Goal: Navigation & Orientation: Find specific page/section

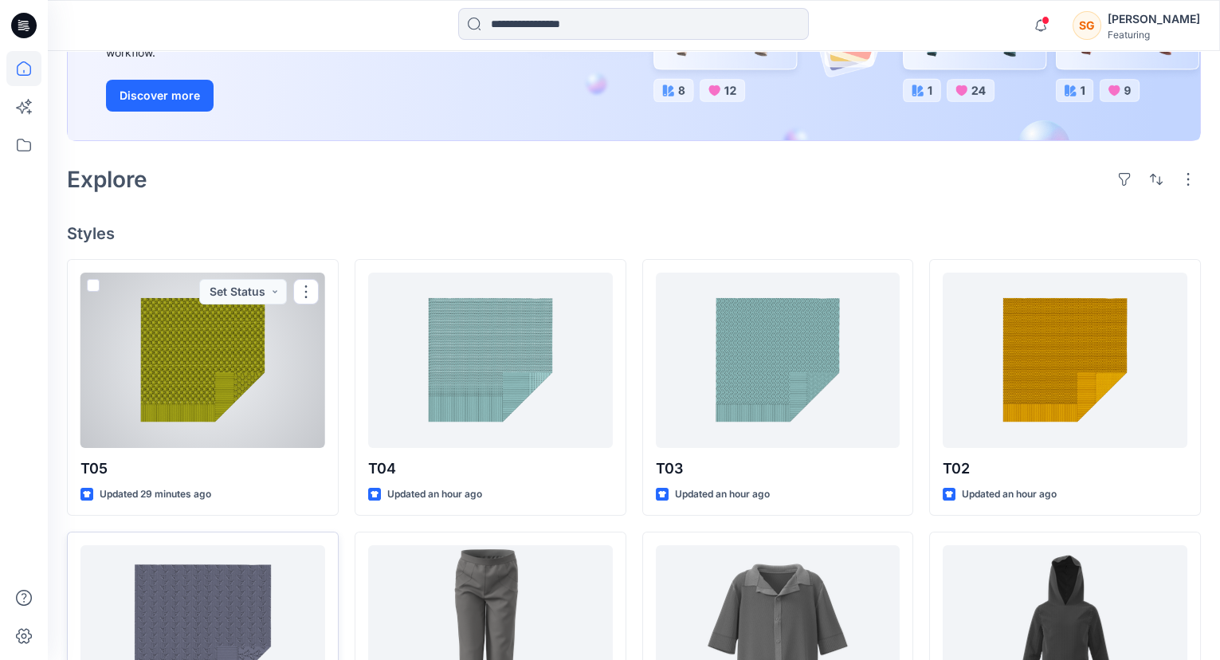
scroll to position [266, 0]
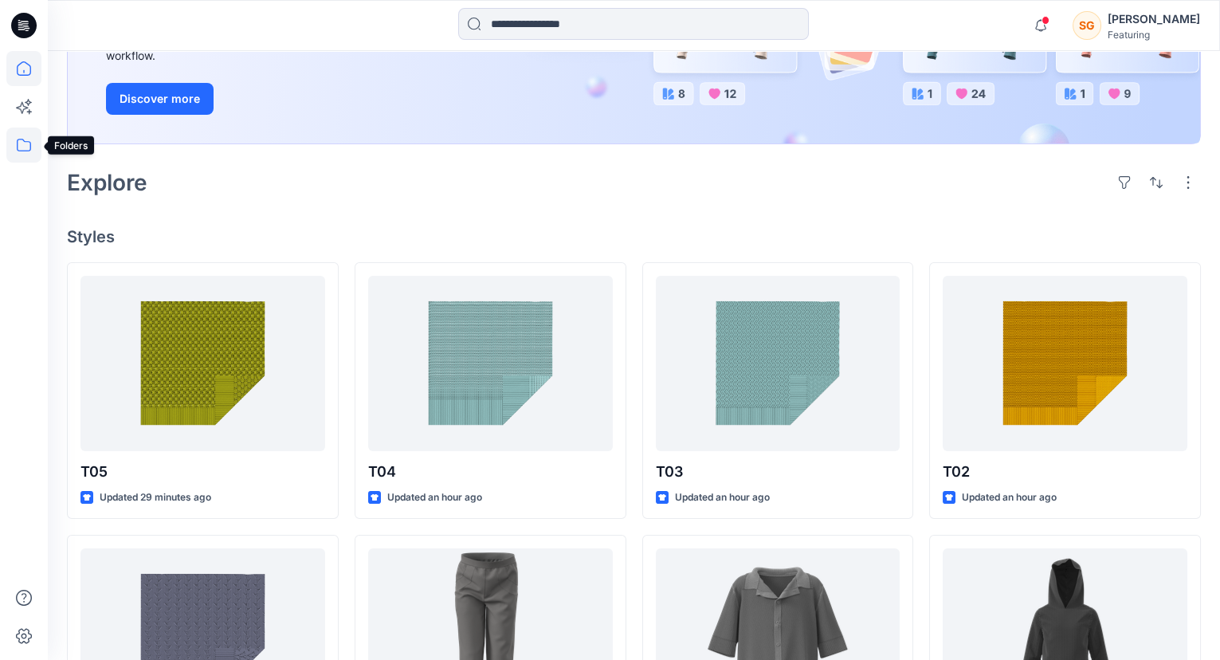
click at [29, 150] on icon at bounding box center [24, 145] width 14 height 13
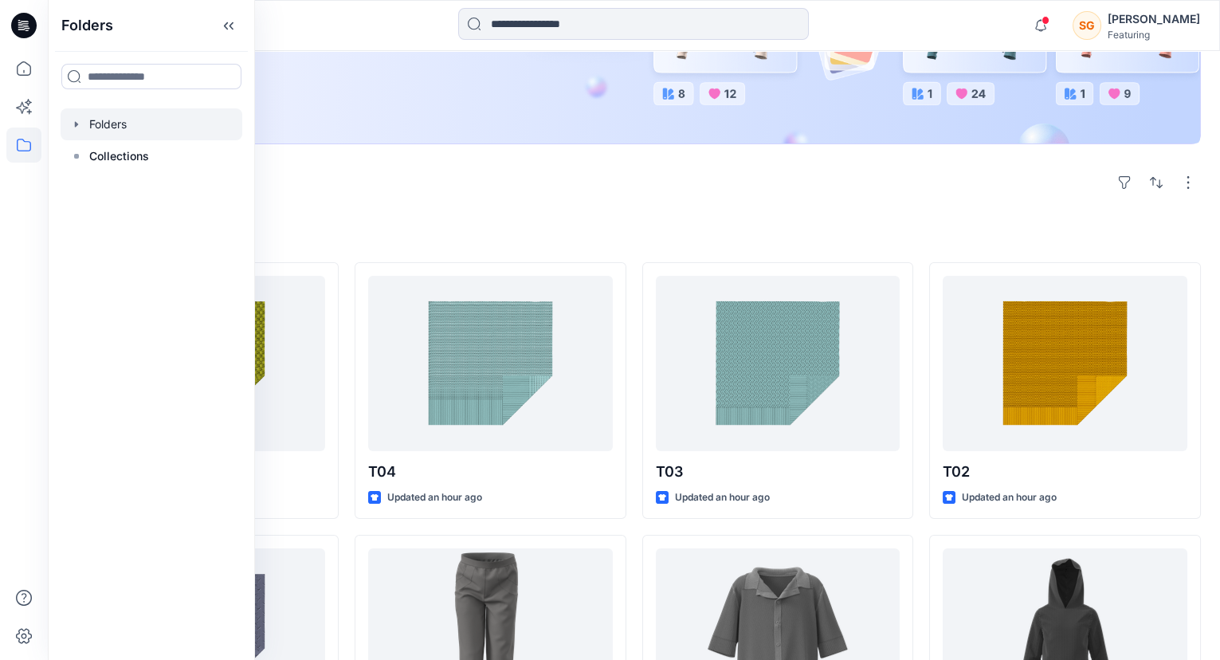
click at [123, 126] on div at bounding box center [152, 124] width 182 height 32
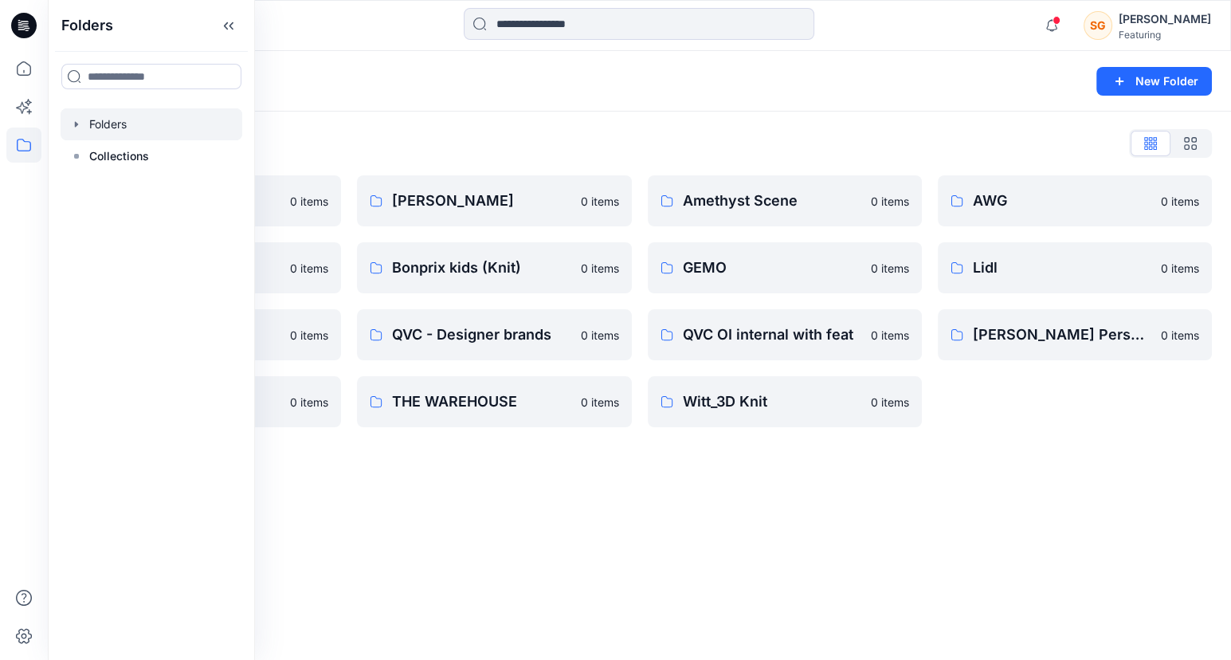
click at [496, 539] on div "Folders New Folder Folders List 3D Knit asset 0 items Basic patterns 0 items QV…" at bounding box center [639, 355] width 1183 height 609
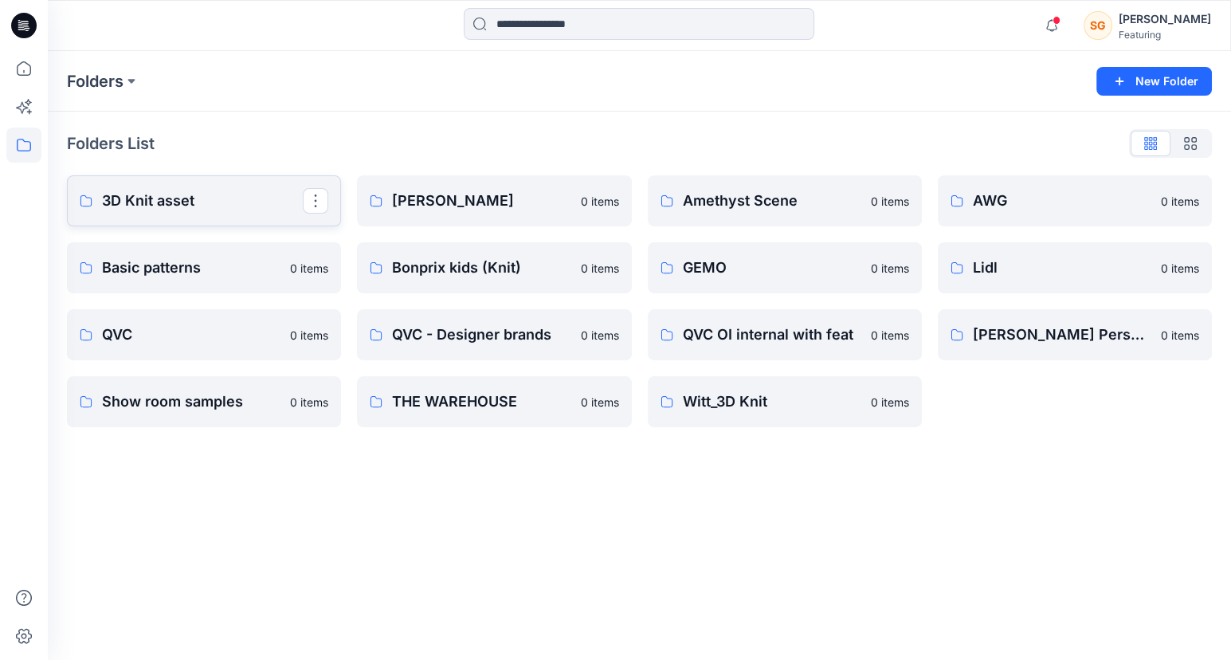
click at [194, 214] on link "3D Knit asset" at bounding box center [204, 200] width 274 height 51
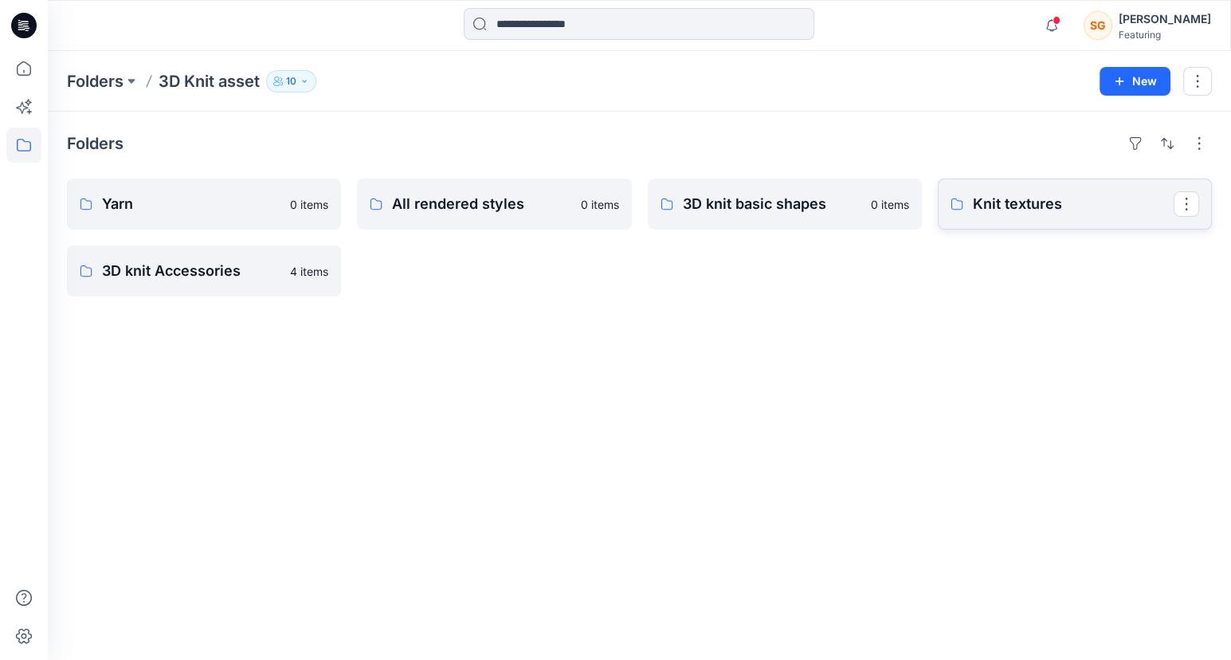
click at [1007, 196] on p "Knit textures" at bounding box center [1073, 204] width 201 height 22
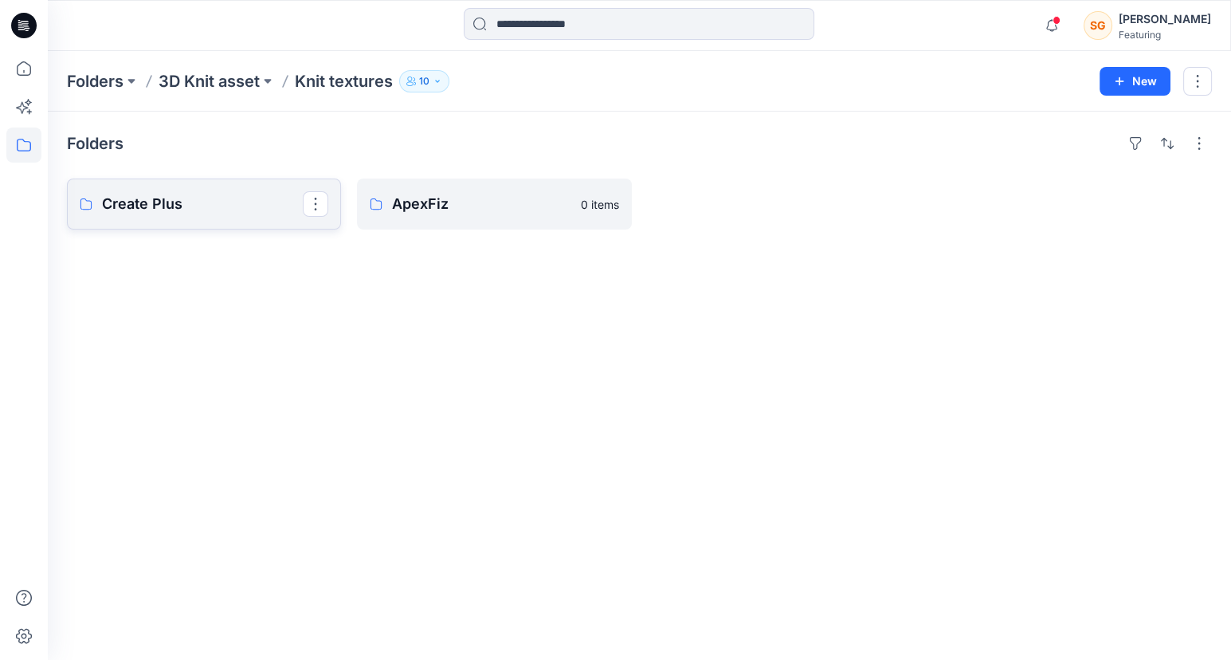
click at [245, 210] on p "Create Plus" at bounding box center [202, 204] width 201 height 22
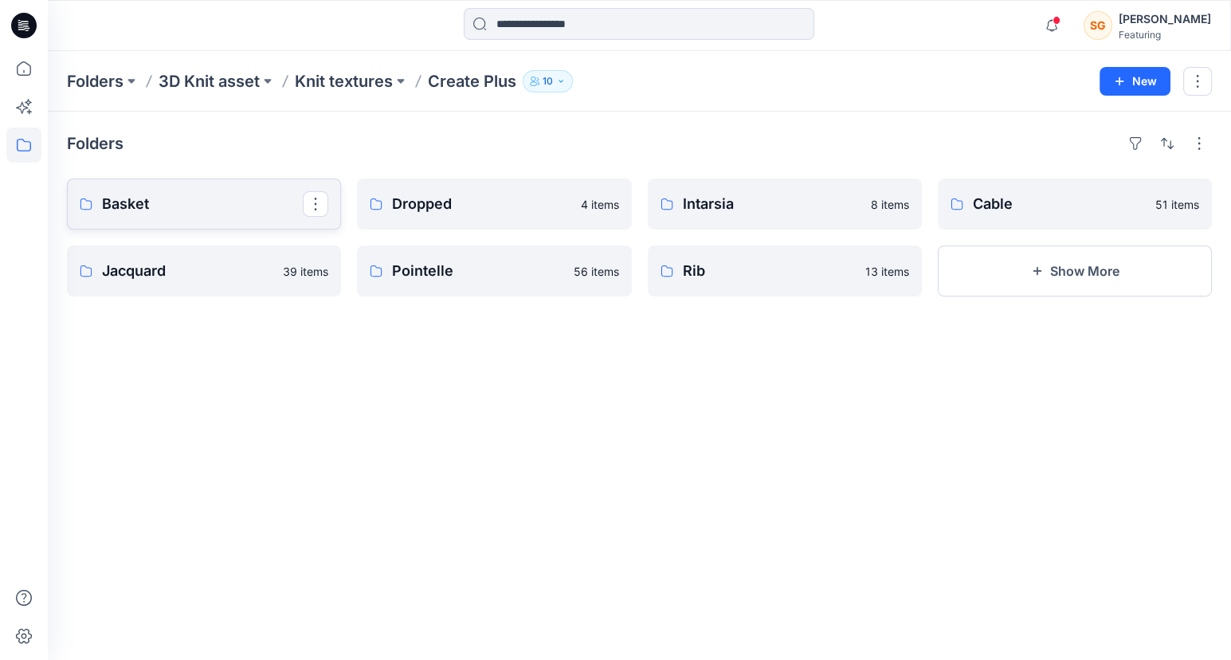
click at [221, 203] on p "Basket" at bounding box center [202, 204] width 201 height 22
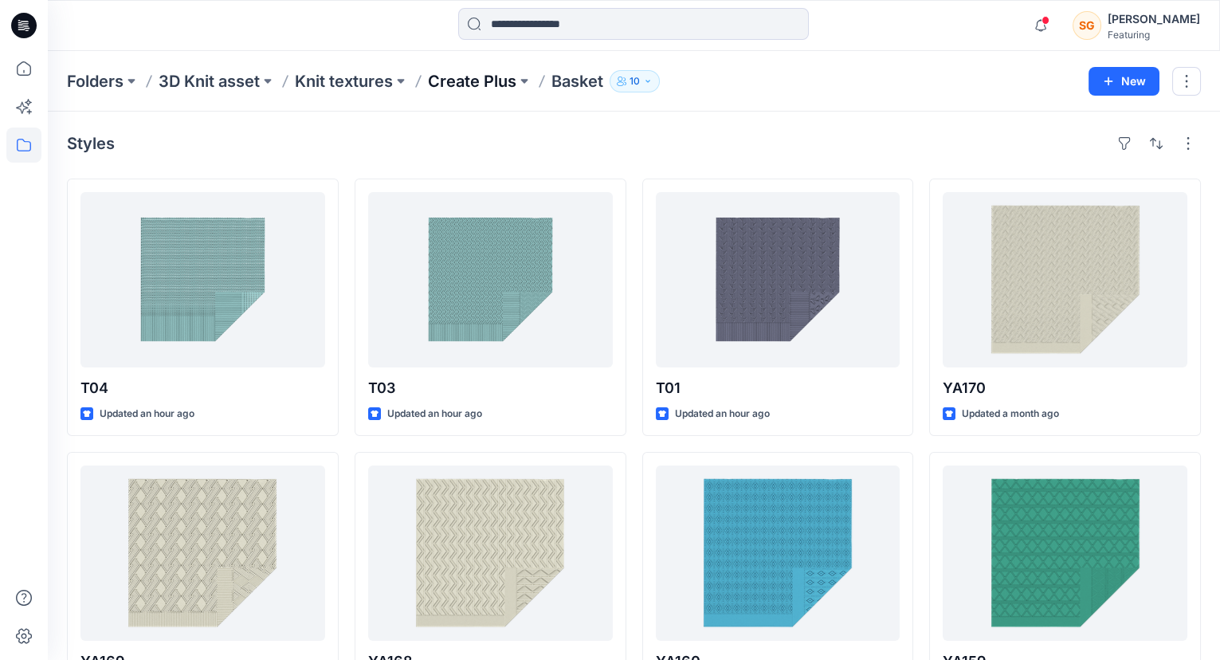
click at [464, 76] on p "Create Plus" at bounding box center [472, 81] width 88 height 22
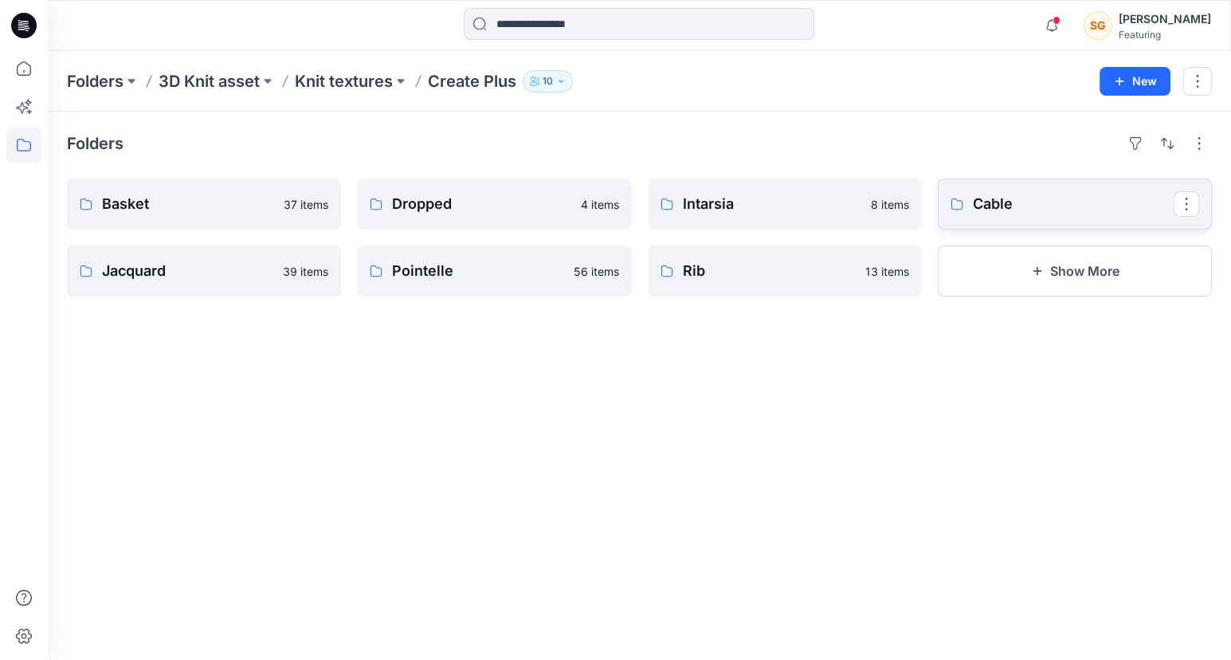
click at [1012, 220] on link "Cable" at bounding box center [1075, 203] width 274 height 51
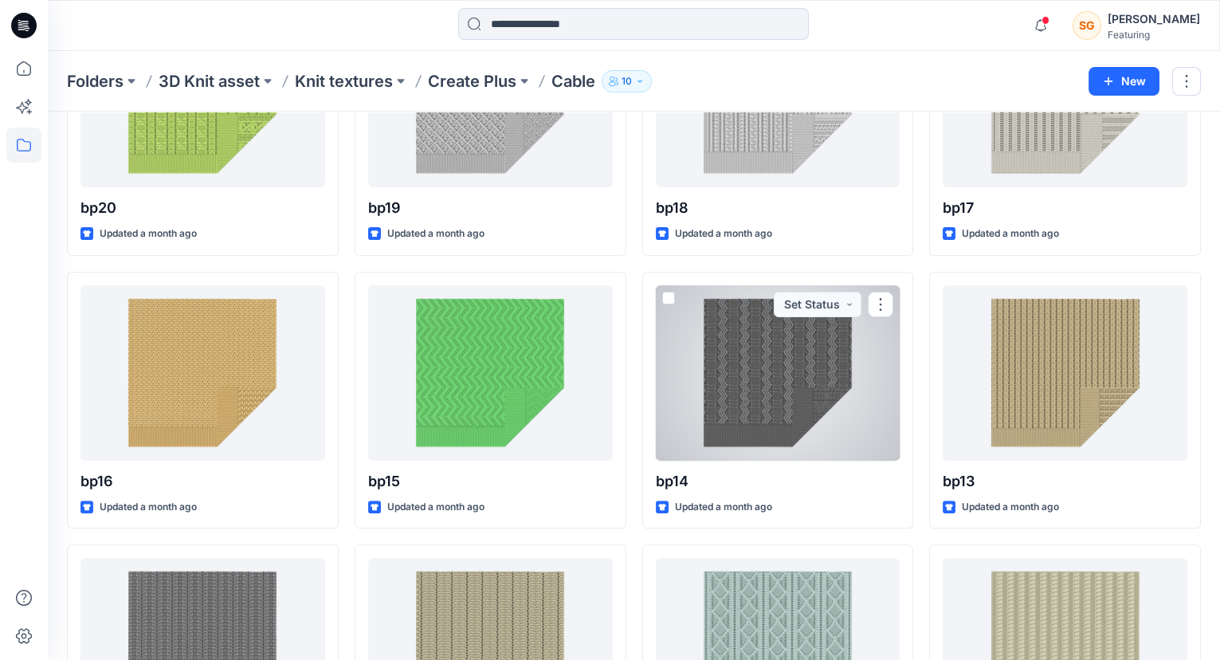
scroll to position [1275, 0]
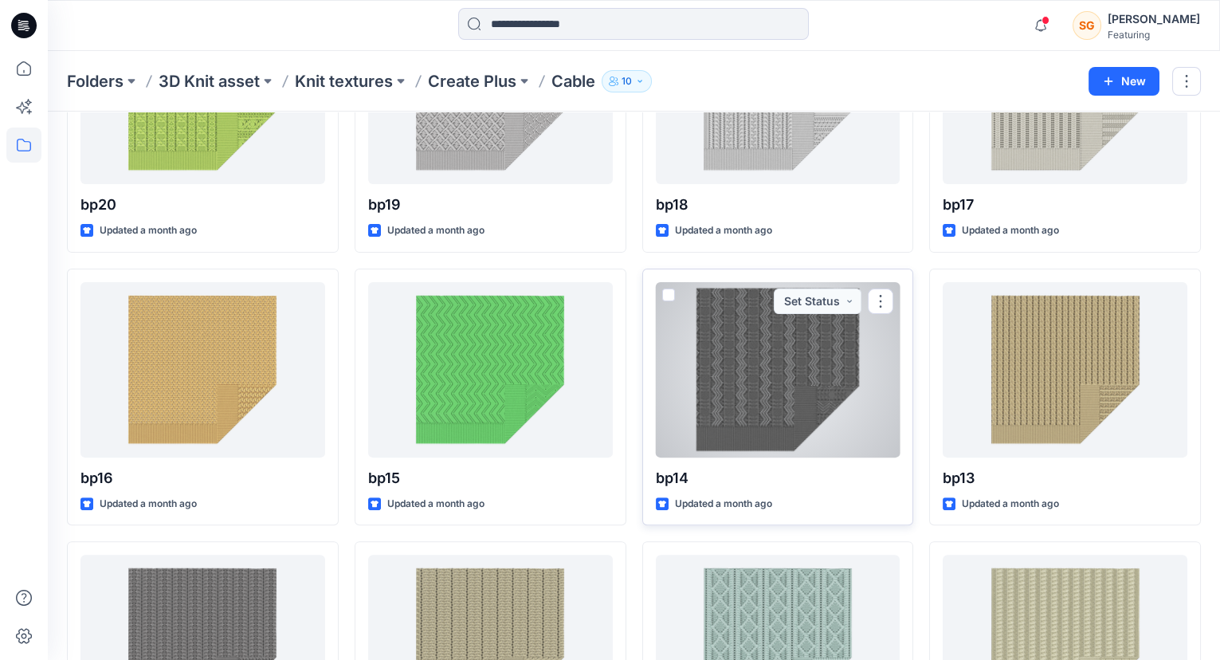
click at [817, 389] on div at bounding box center [778, 369] width 245 height 175
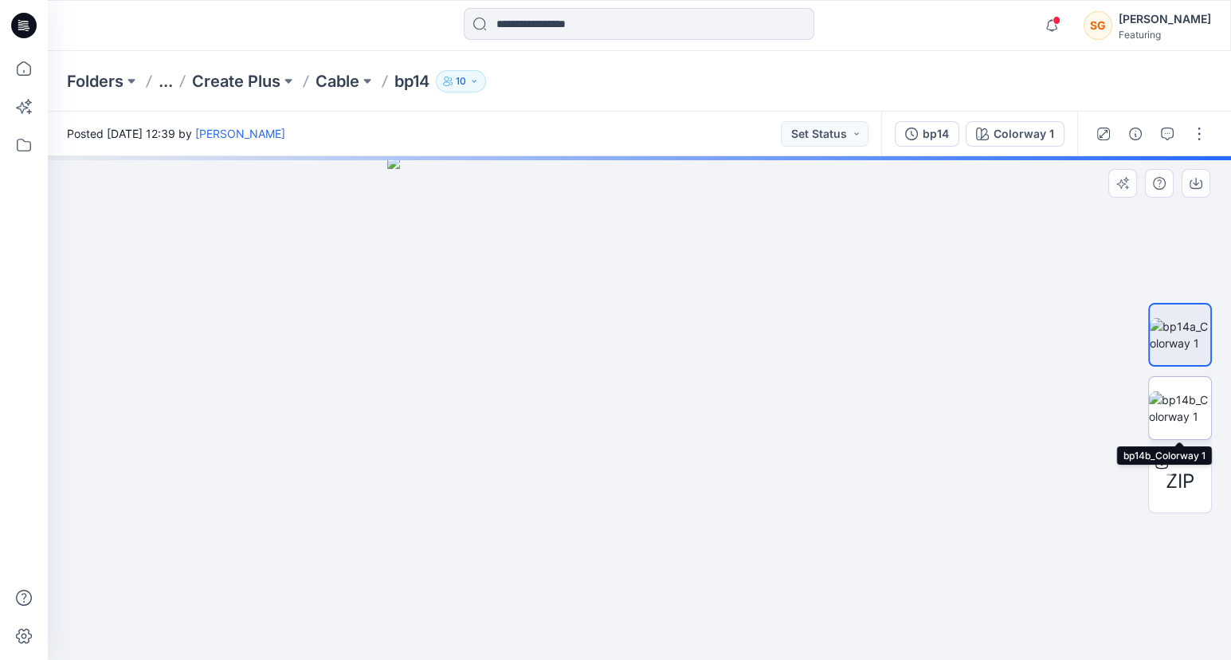
click at [1177, 406] on img at bounding box center [1180, 407] width 62 height 33
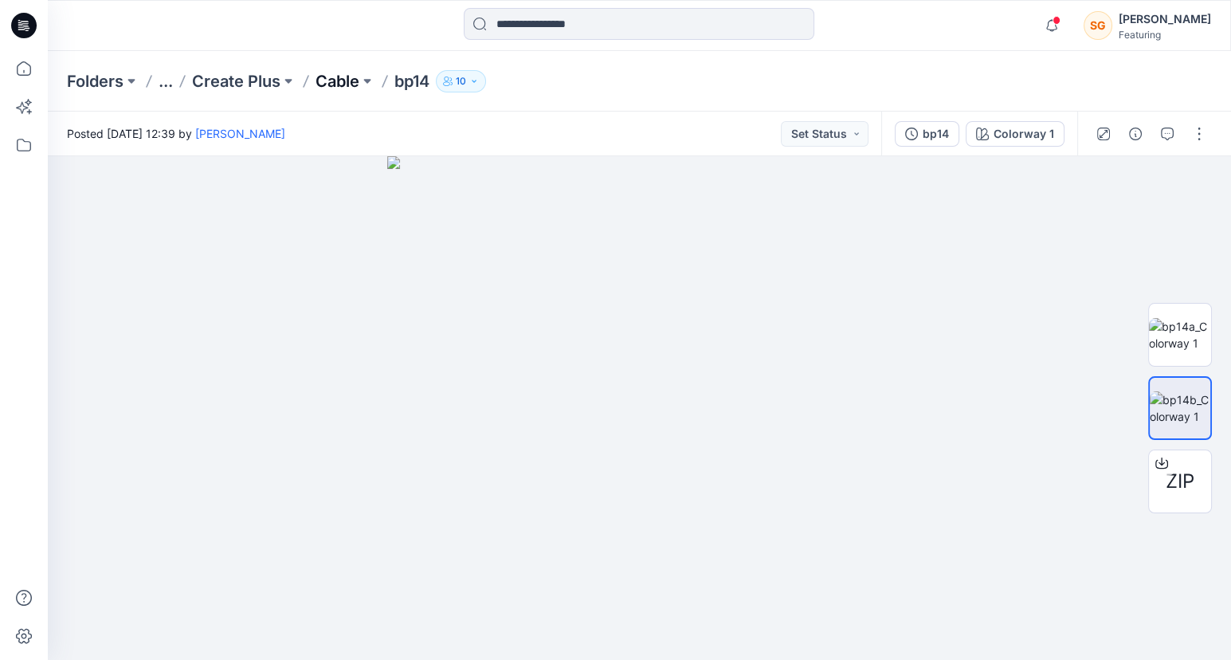
click at [351, 89] on p "Cable" at bounding box center [338, 81] width 44 height 22
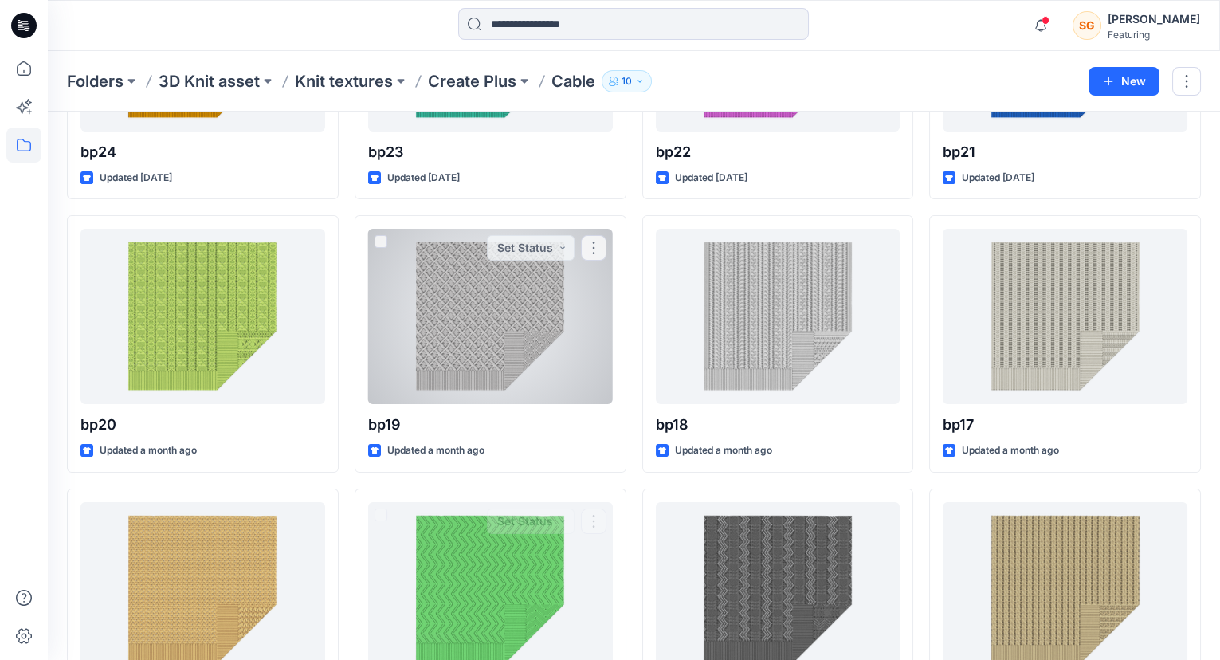
scroll to position [1054, 0]
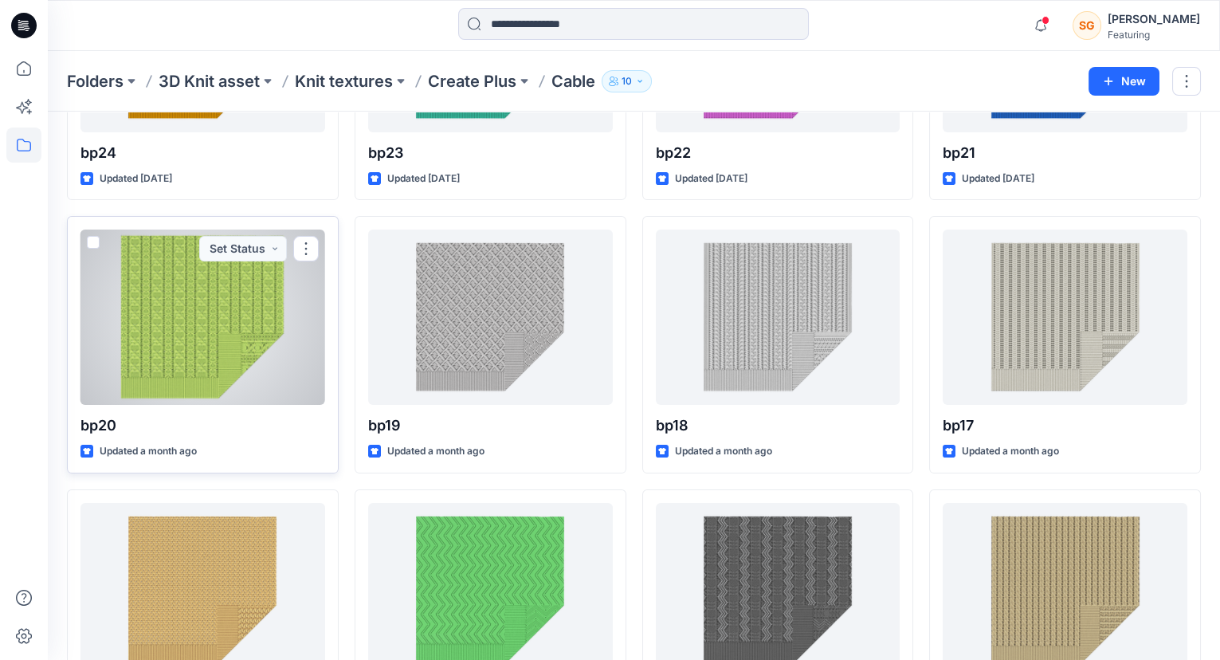
click at [217, 330] on div at bounding box center [202, 316] width 245 height 175
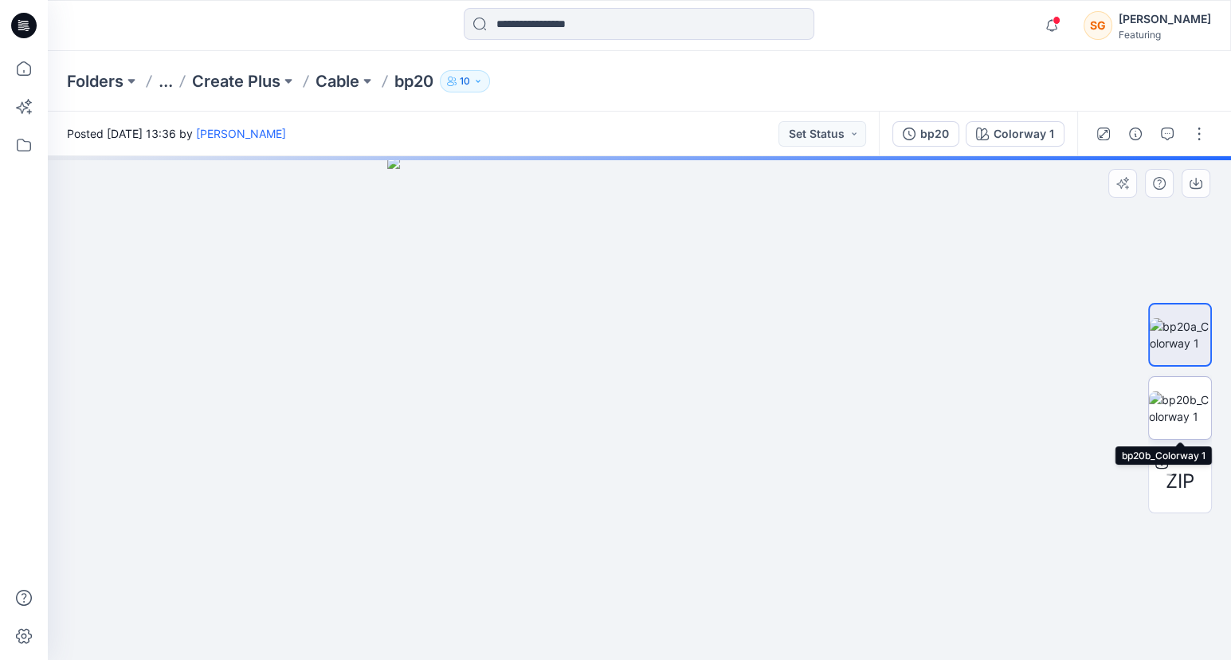
click at [1185, 421] on img at bounding box center [1180, 407] width 62 height 33
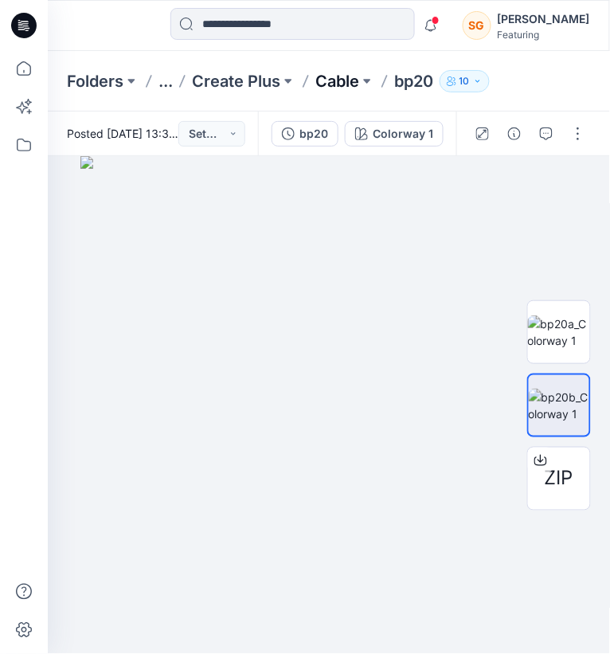
click at [324, 86] on p "Cable" at bounding box center [338, 81] width 44 height 22
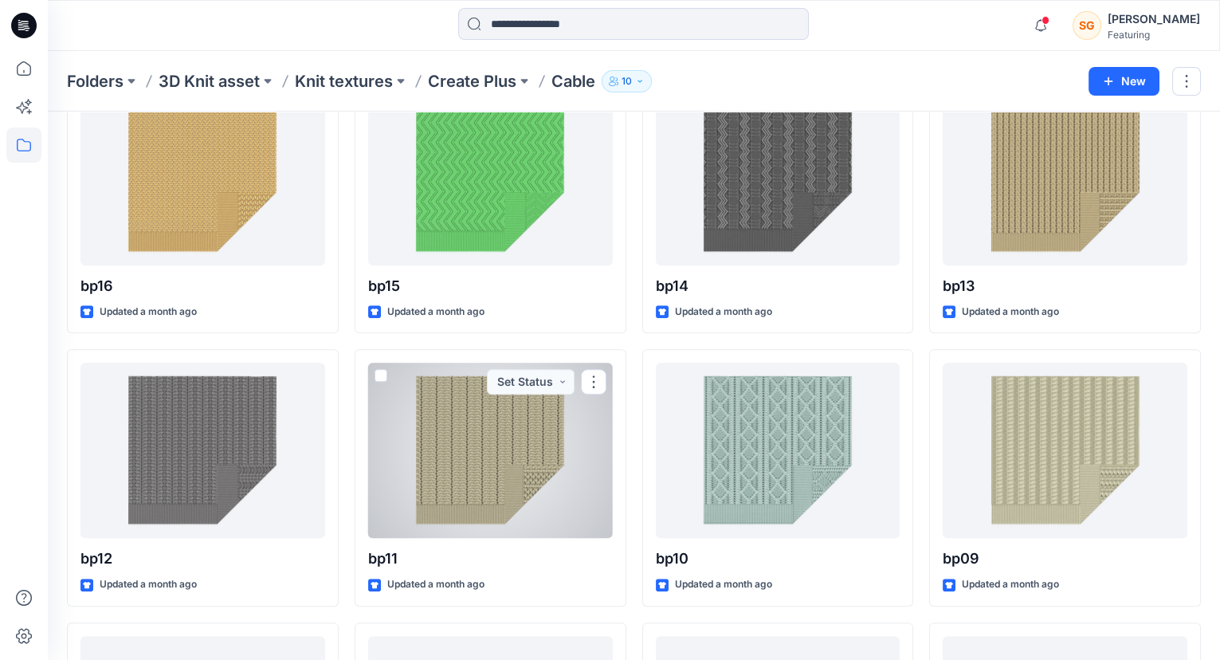
scroll to position [1468, 0]
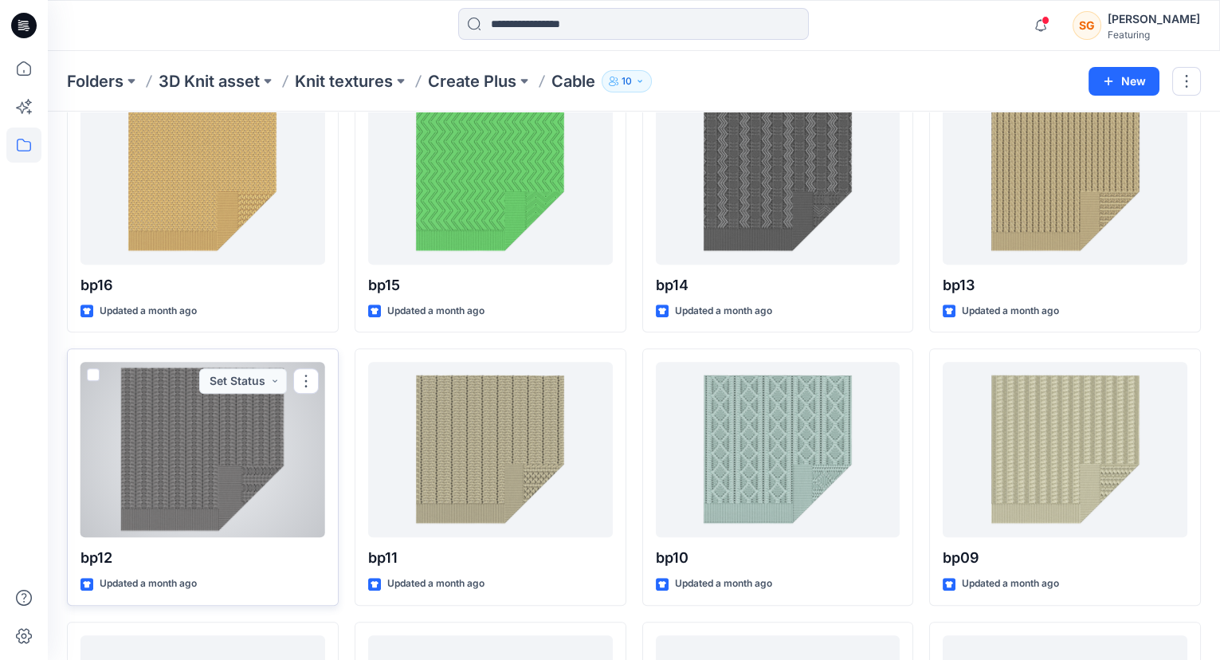
click at [194, 453] on div at bounding box center [202, 449] width 245 height 175
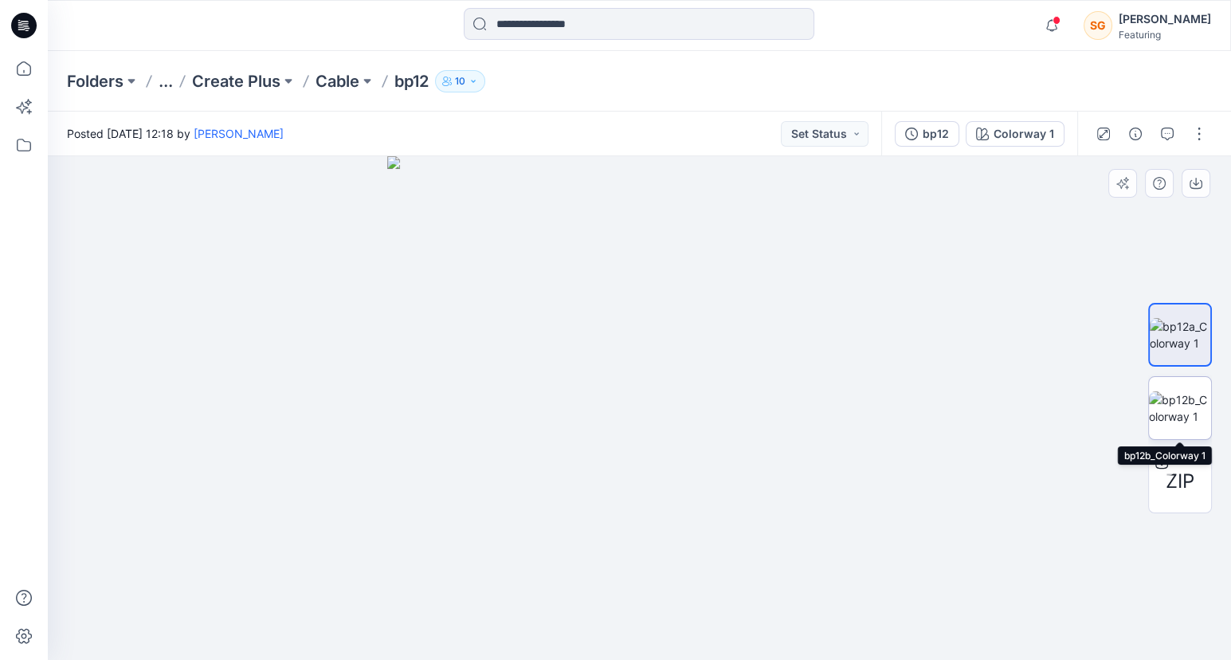
click at [1182, 404] on img at bounding box center [1180, 407] width 62 height 33
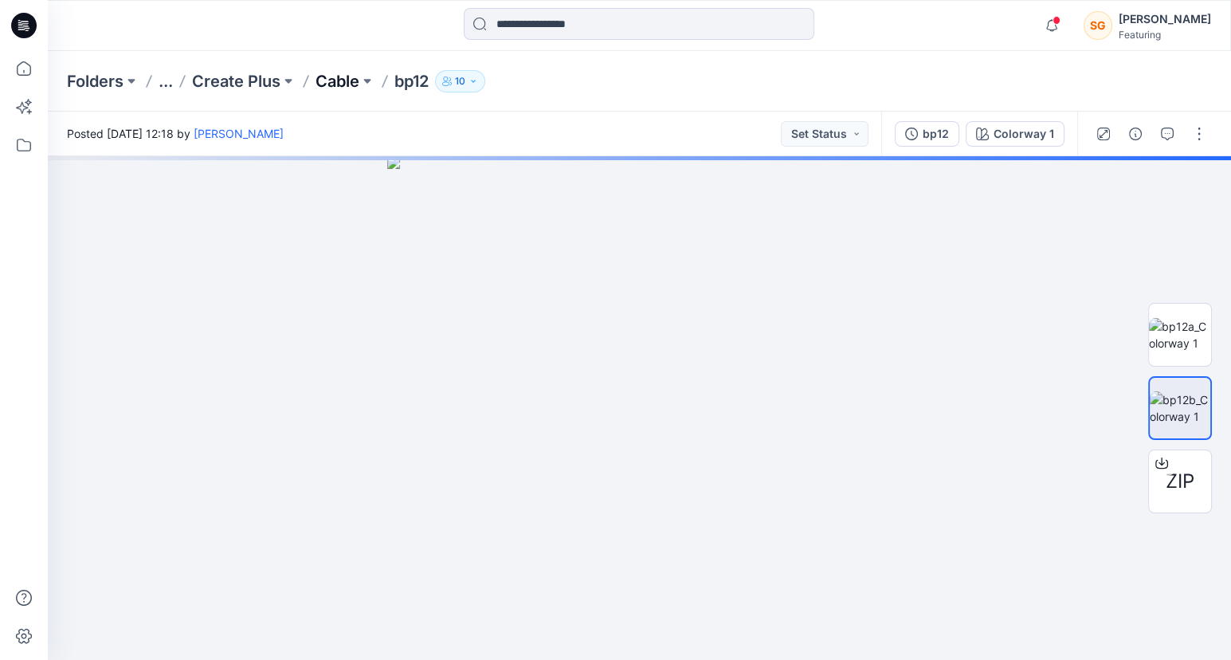
click at [346, 85] on p "Cable" at bounding box center [338, 81] width 44 height 22
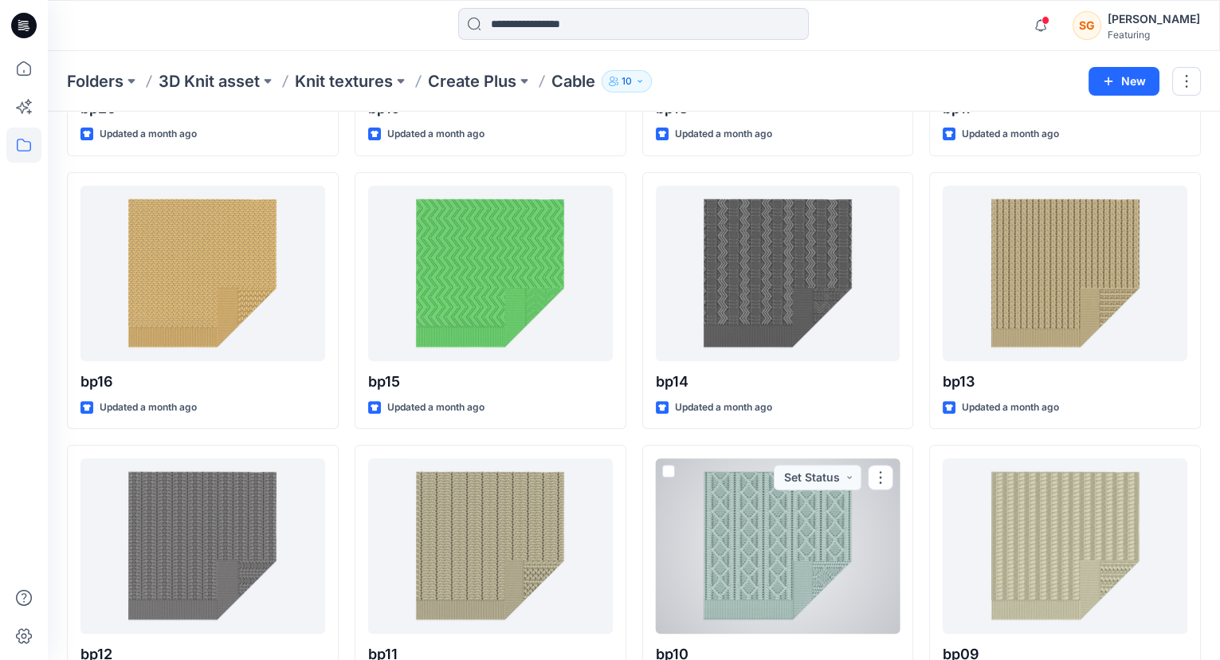
scroll to position [1372, 0]
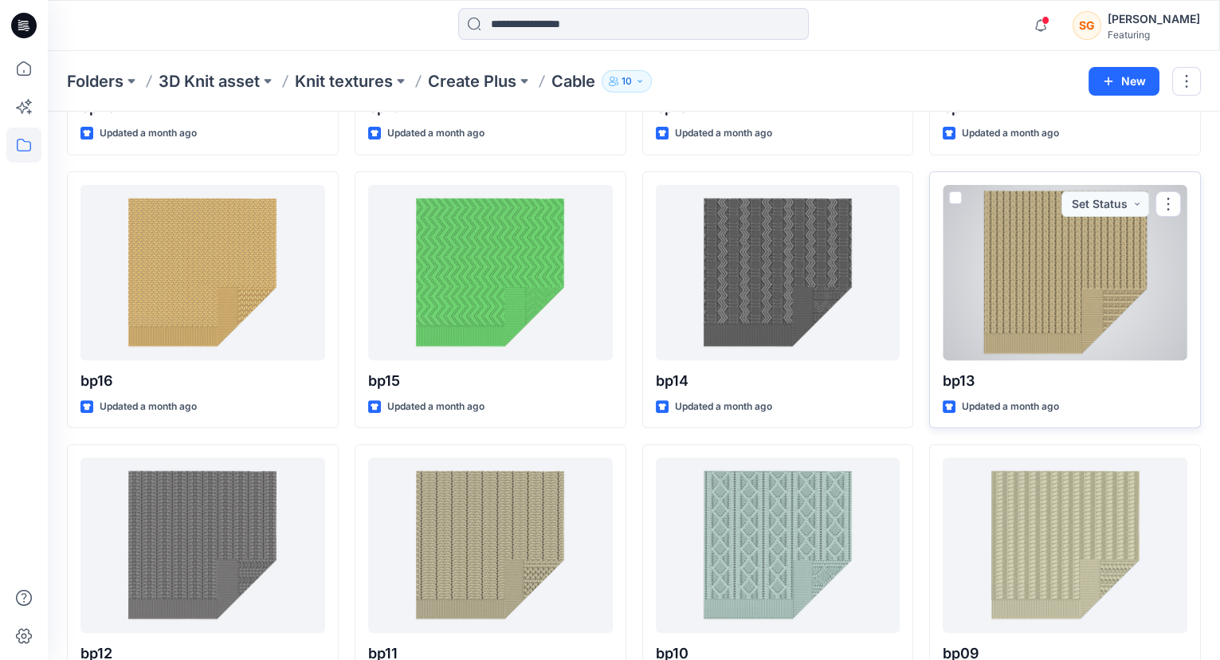
click at [1031, 328] on div at bounding box center [1065, 272] width 245 height 175
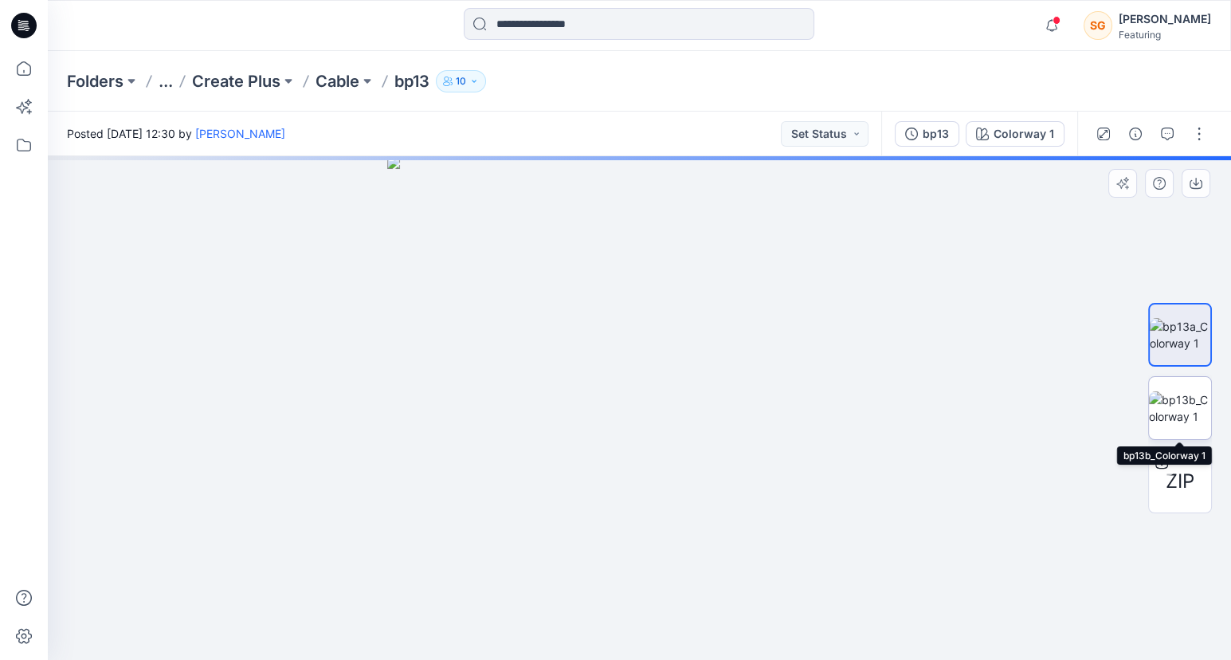
click at [1182, 404] on img at bounding box center [1180, 407] width 62 height 33
